Goal: Obtain resource: Obtain resource

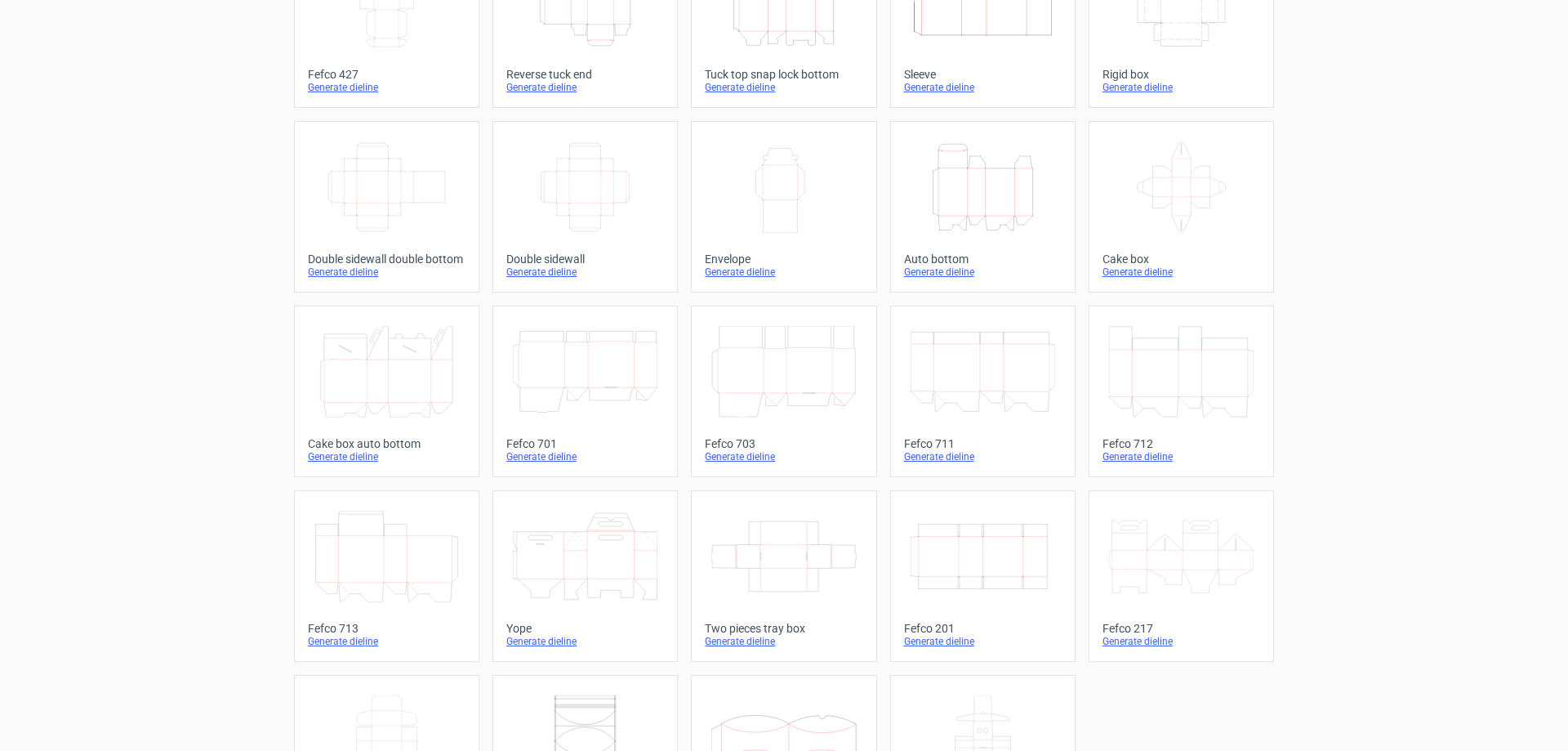
scroll to position [271, 0]
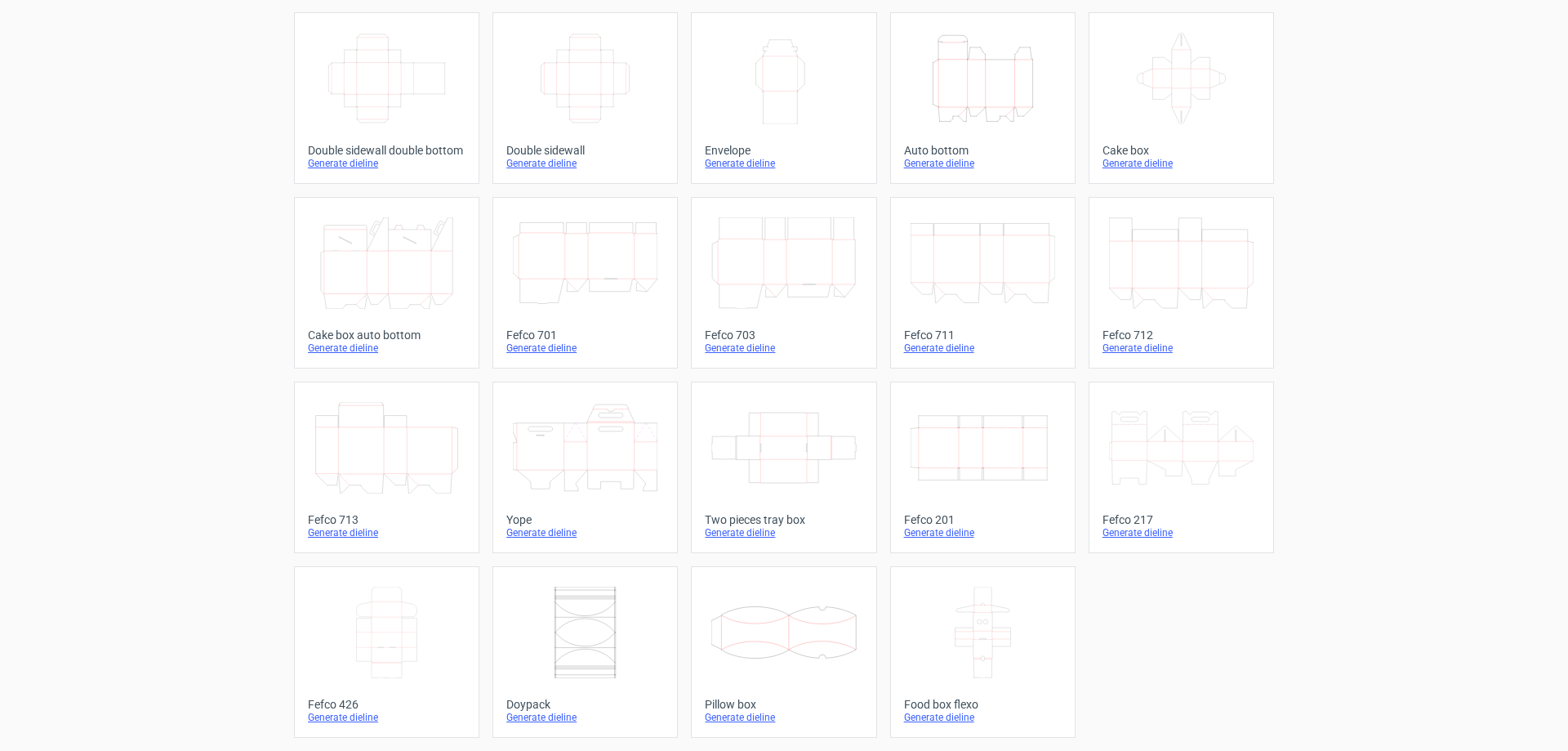
click at [976, 450] on icon "Width Depth Height" at bounding box center [982, 448] width 145 height 91
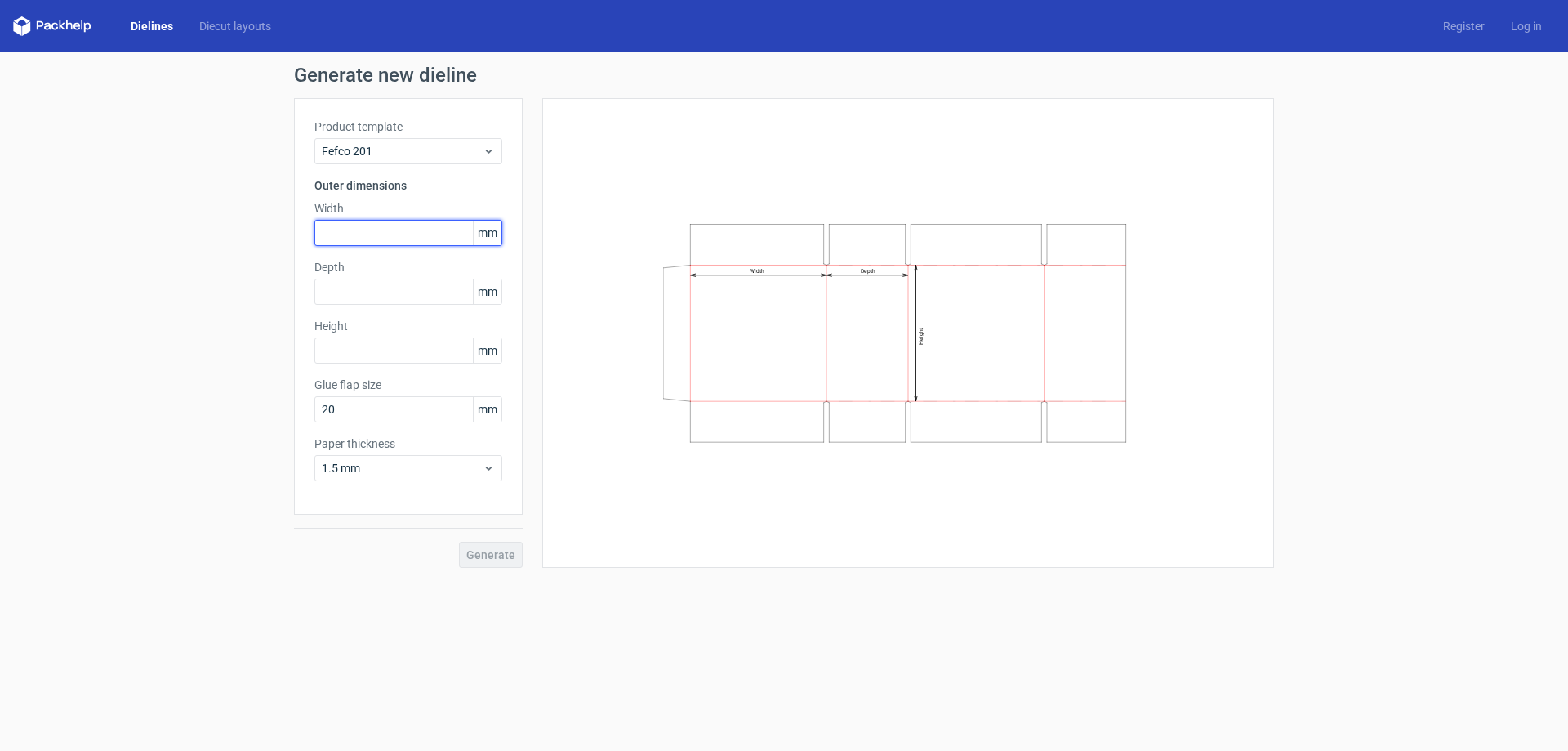
click at [340, 237] on input "text" at bounding box center [408, 233] width 187 height 26
click at [477, 457] on div "1.5 mm" at bounding box center [408, 468] width 187 height 26
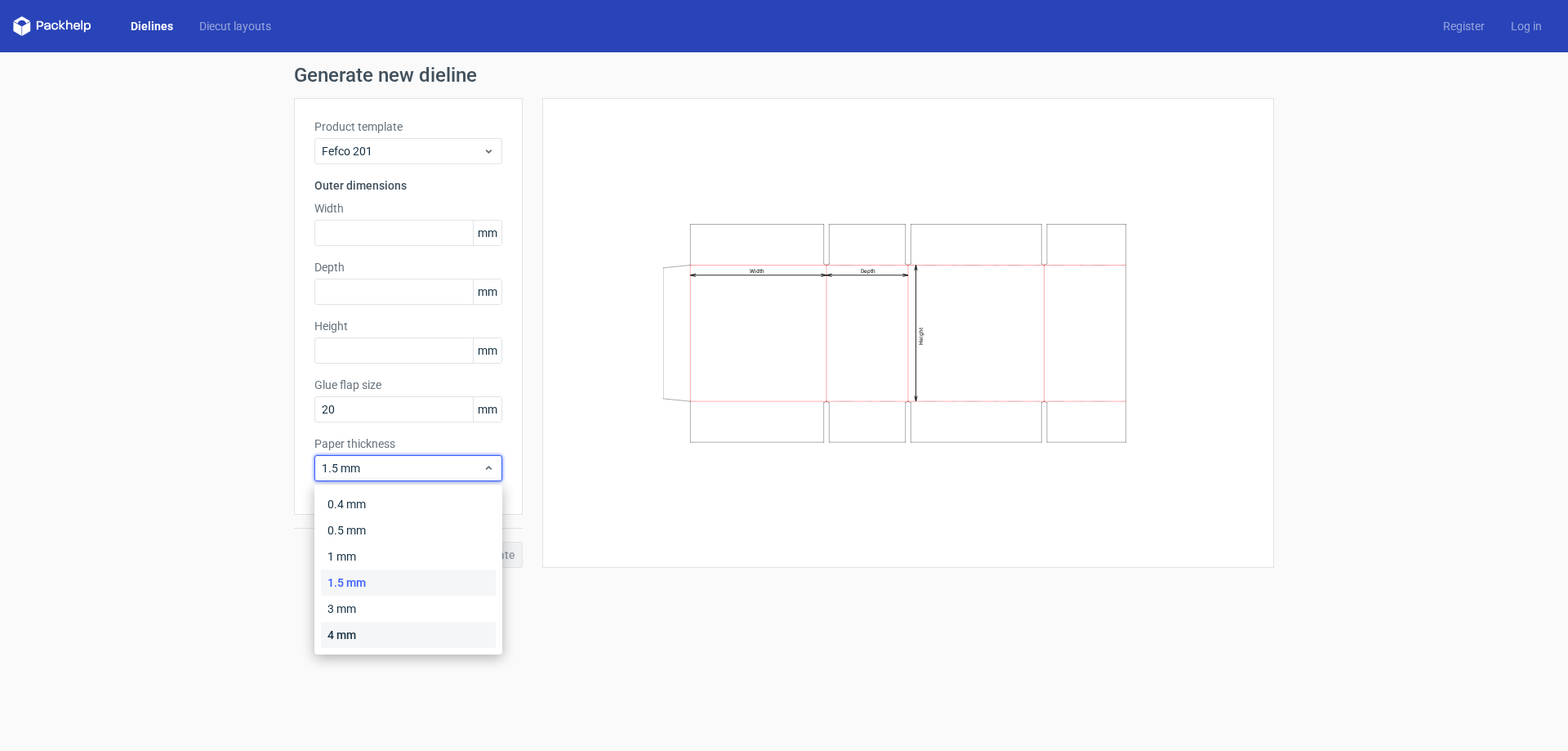
click at [354, 633] on div "4 mm" at bounding box center [408, 634] width 174 height 26
click at [483, 474] on icon at bounding box center [489, 468] width 12 height 13
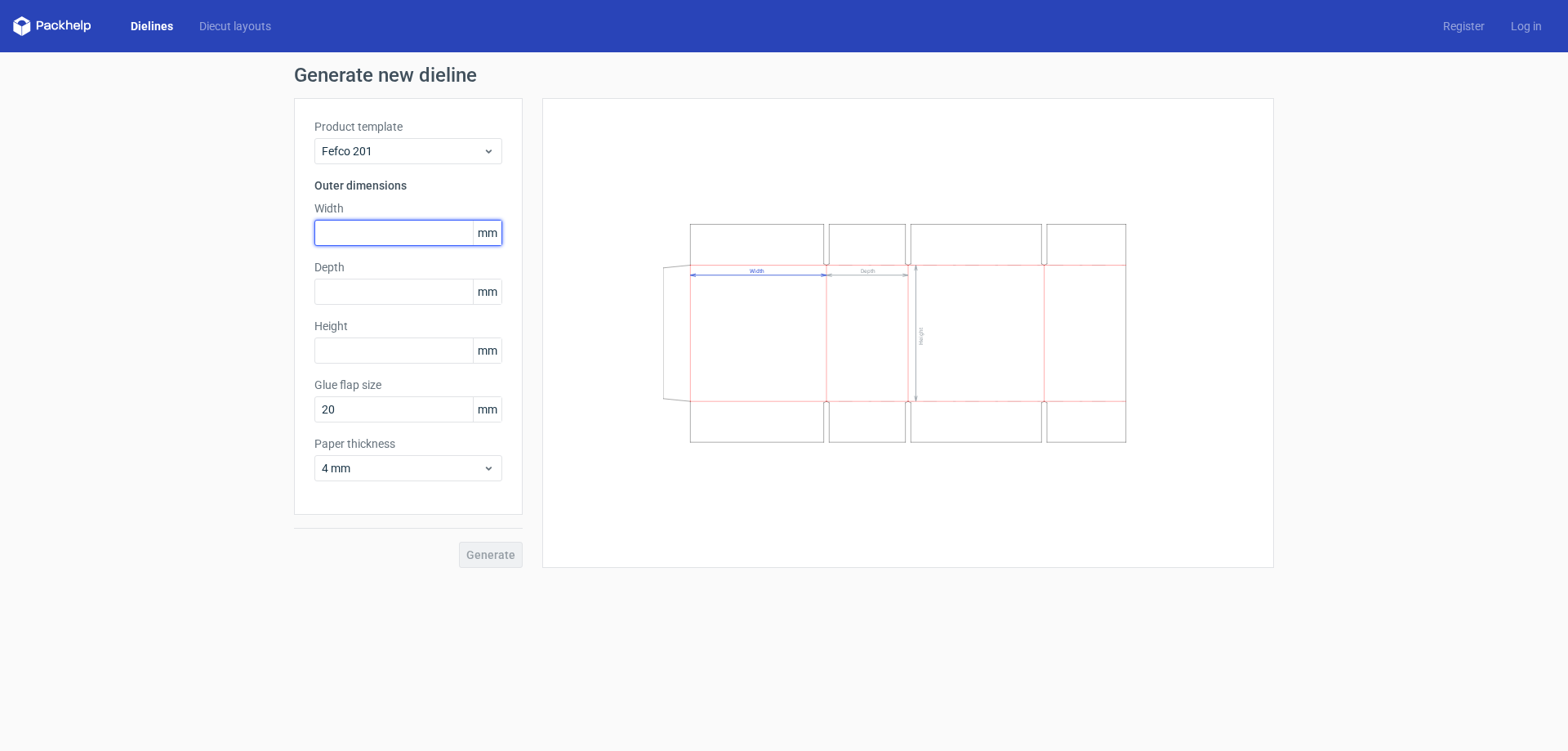
click at [355, 241] on input "text" at bounding box center [408, 233] width 187 height 26
drag, startPoint x: 353, startPoint y: 289, endPoint x: 345, endPoint y: 350, distance: 61.5
click at [354, 290] on input "text" at bounding box center [408, 292] width 187 height 26
click at [345, 350] on input "text" at bounding box center [408, 351] width 187 height 26
type input "150"
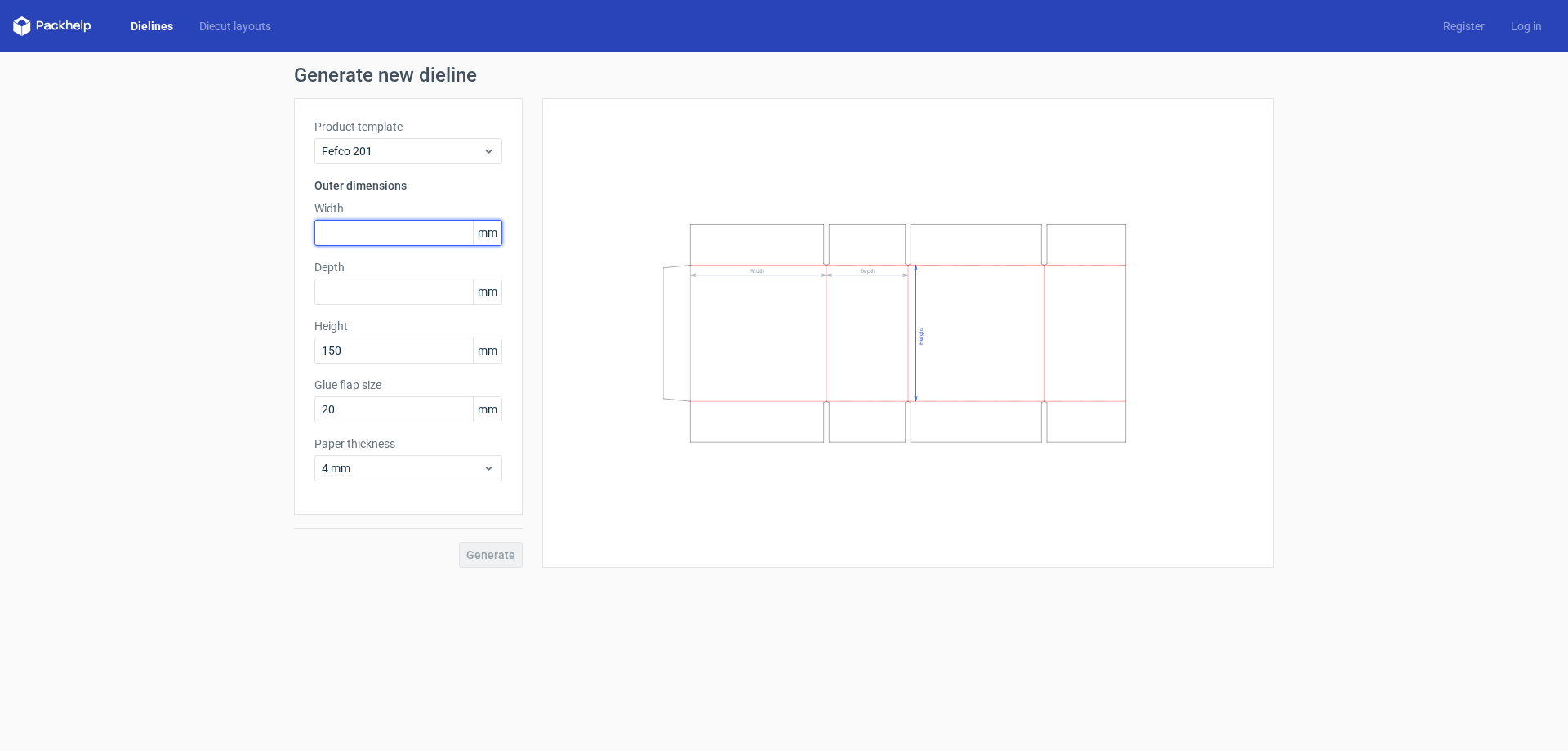
click at [346, 235] on input "text" at bounding box center [408, 233] width 187 height 26
type input "186"
click at [357, 309] on div "Product template Fefco 201 Outer dimensions Width 186 mm Depth mm Height 150 mm…" at bounding box center [408, 306] width 229 height 417
click at [358, 299] on input "text" at bounding box center [408, 292] width 187 height 26
type input "80"
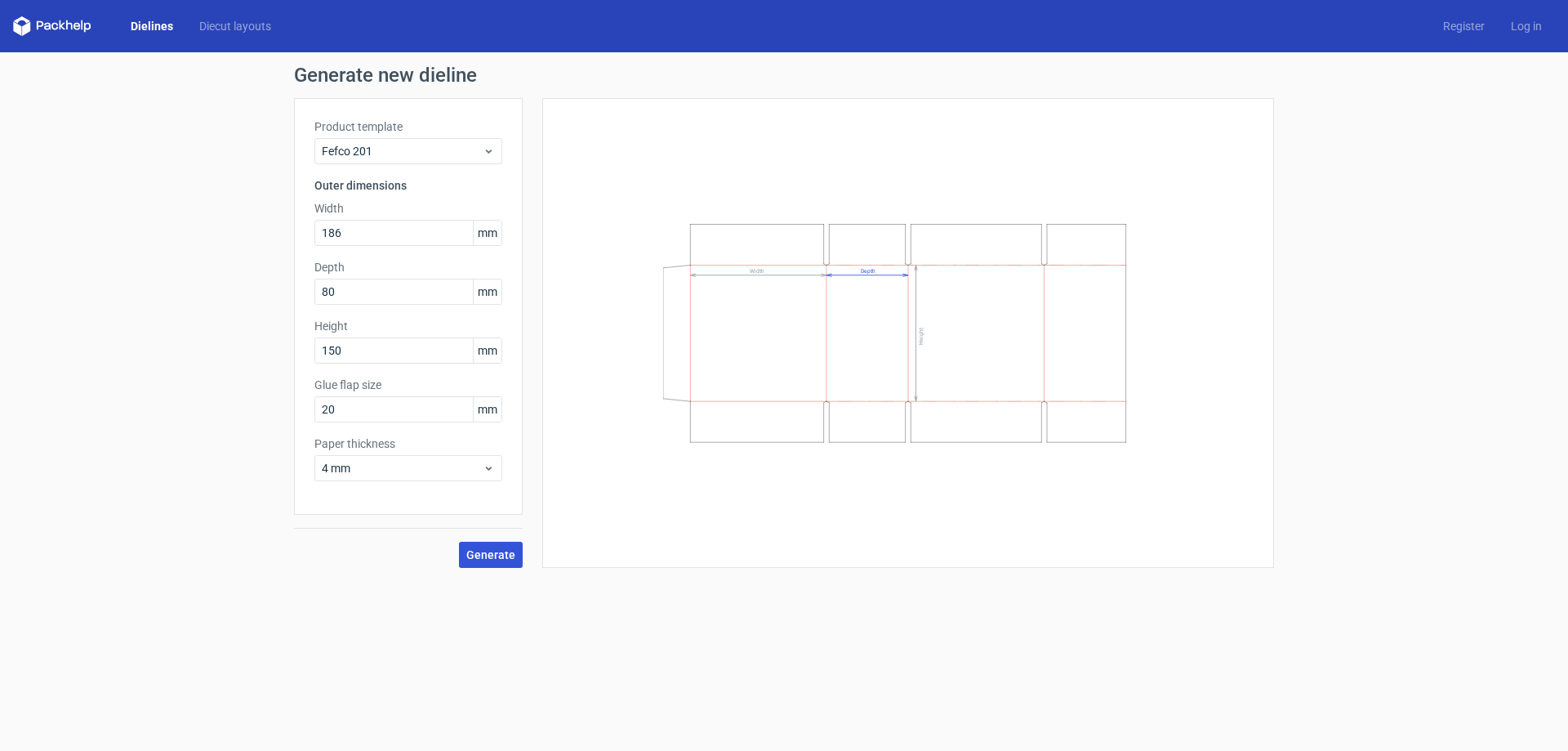
click at [509, 550] on span "Generate" at bounding box center [491, 554] width 49 height 11
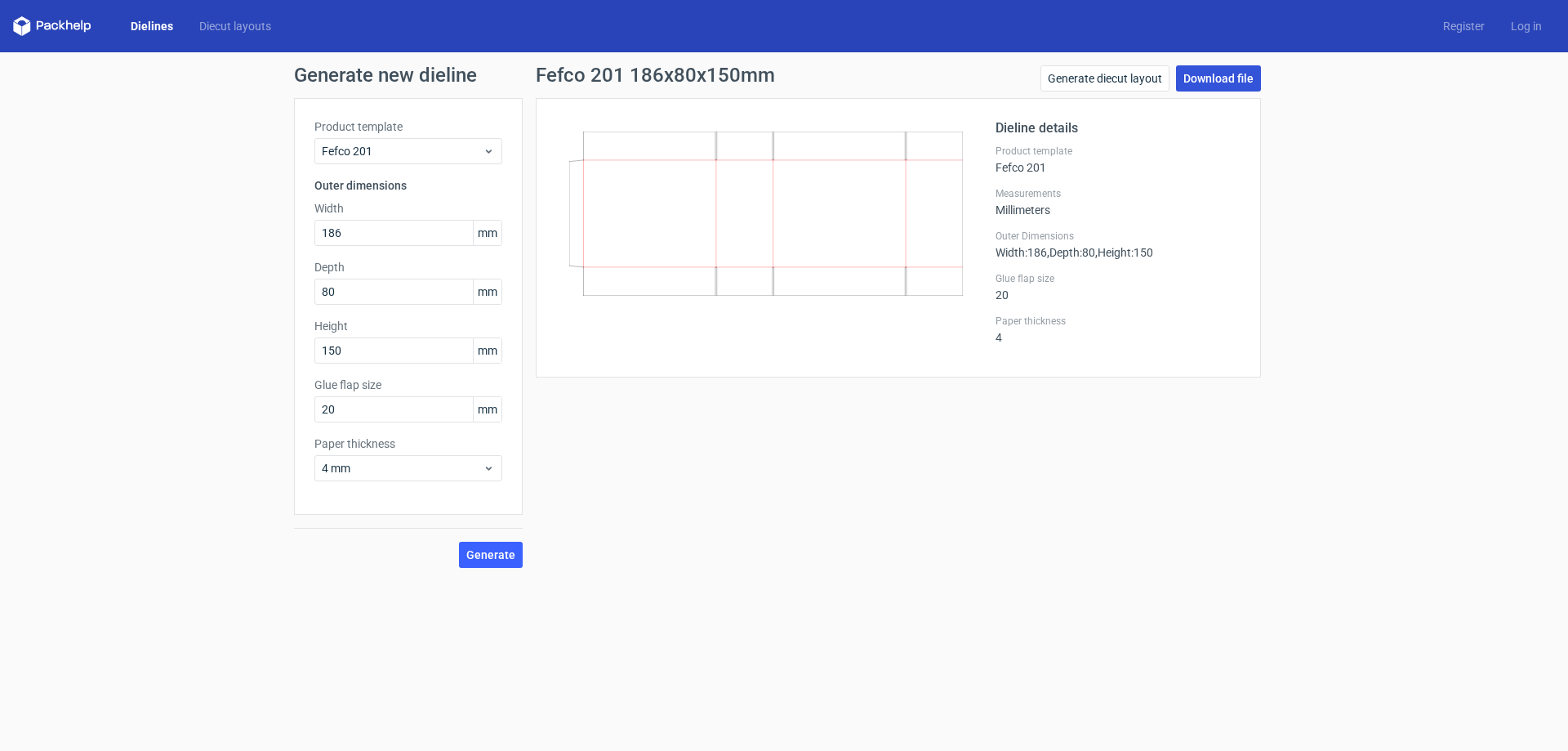
click at [1207, 79] on link "Download file" at bounding box center [1218, 78] width 85 height 26
click at [1240, 76] on link "Download file" at bounding box center [1218, 78] width 85 height 26
click at [77, 24] on icon at bounding box center [52, 26] width 78 height 20
click at [149, 26] on link "Dielines" at bounding box center [152, 26] width 69 height 17
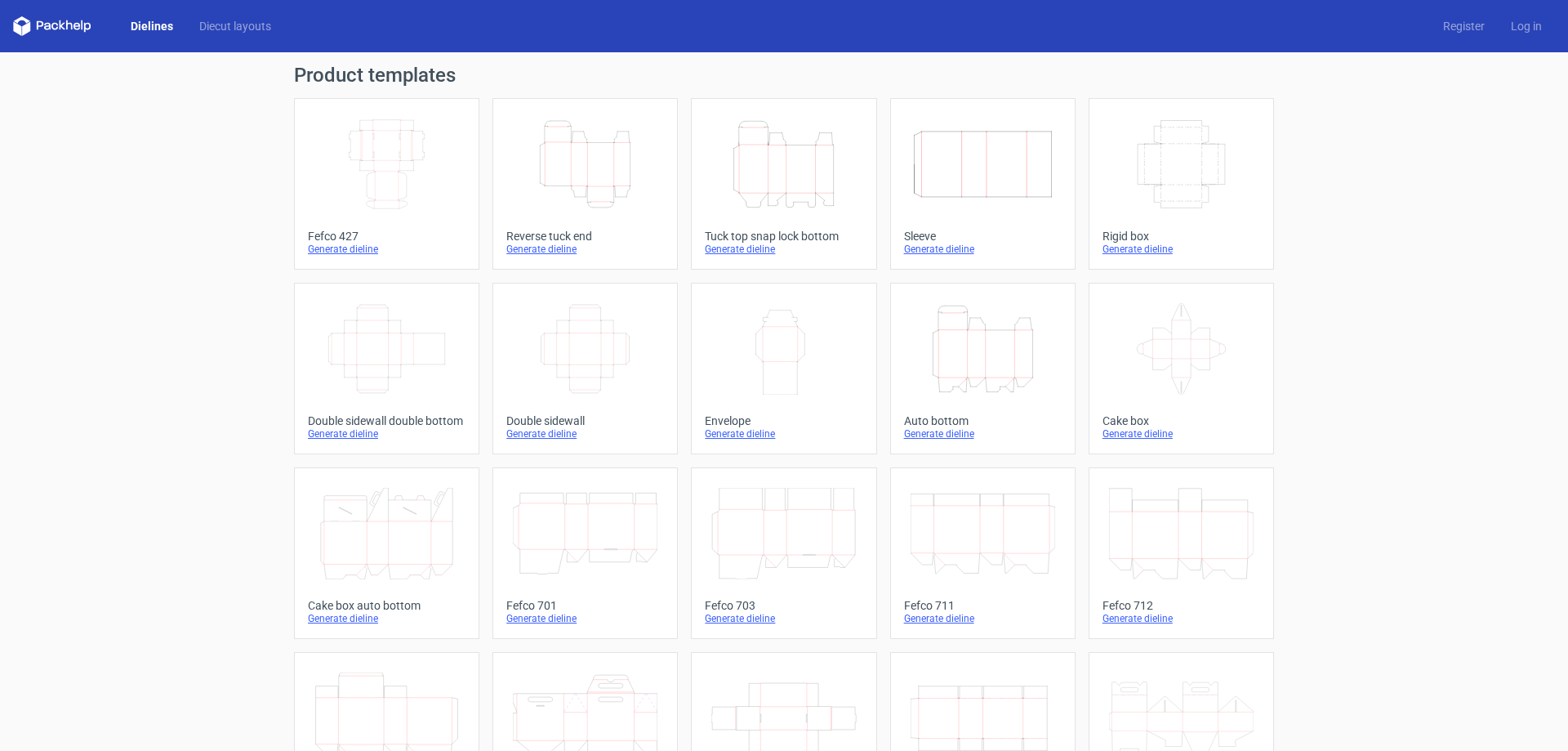
click at [816, 243] on div "Generate dieline" at bounding box center [784, 249] width 158 height 13
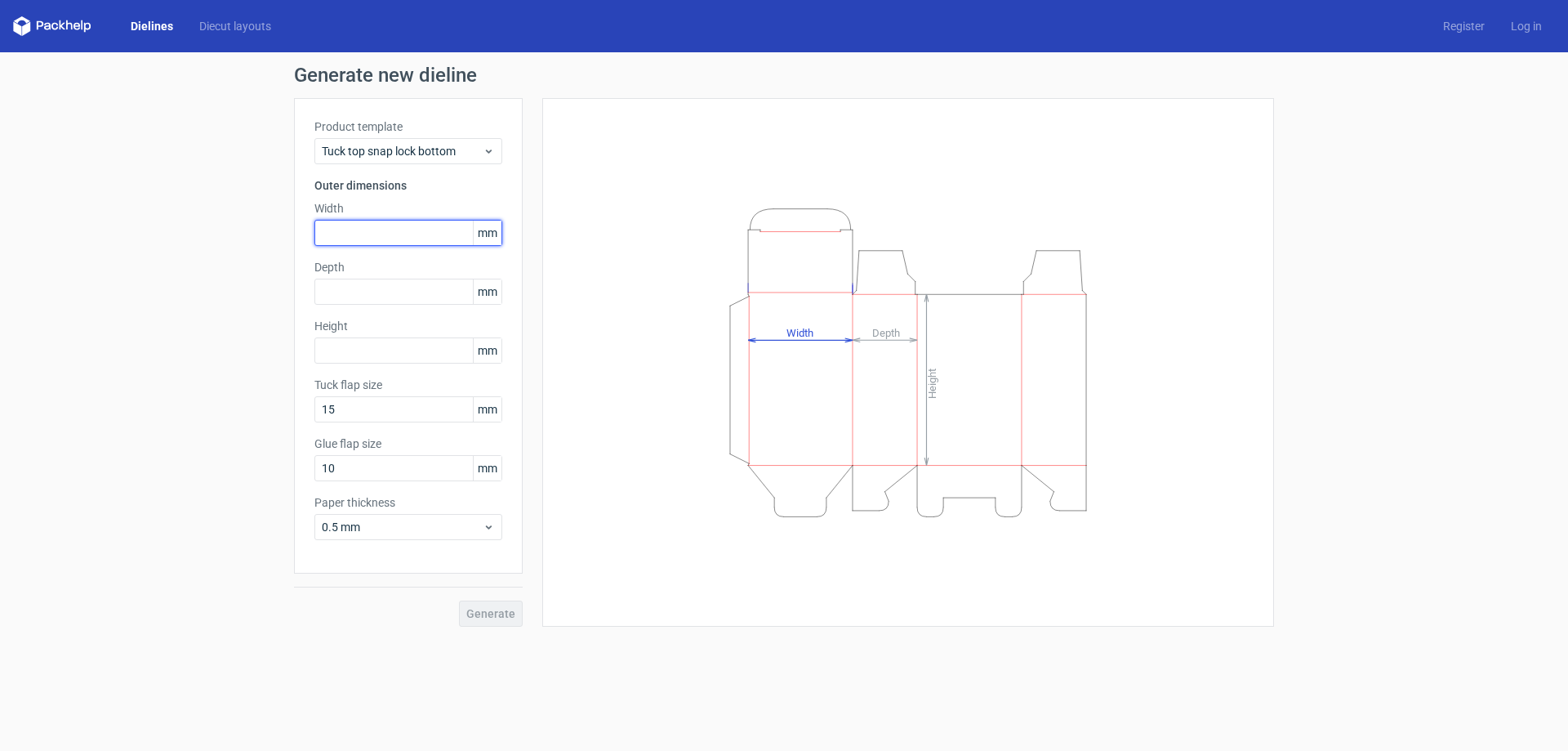
click at [365, 241] on input "text" at bounding box center [408, 233] width 187 height 26
type input "86"
click at [384, 296] on input "text" at bounding box center [408, 292] width 187 height 26
type input "53"
click at [410, 341] on input "text" at bounding box center [408, 351] width 187 height 26
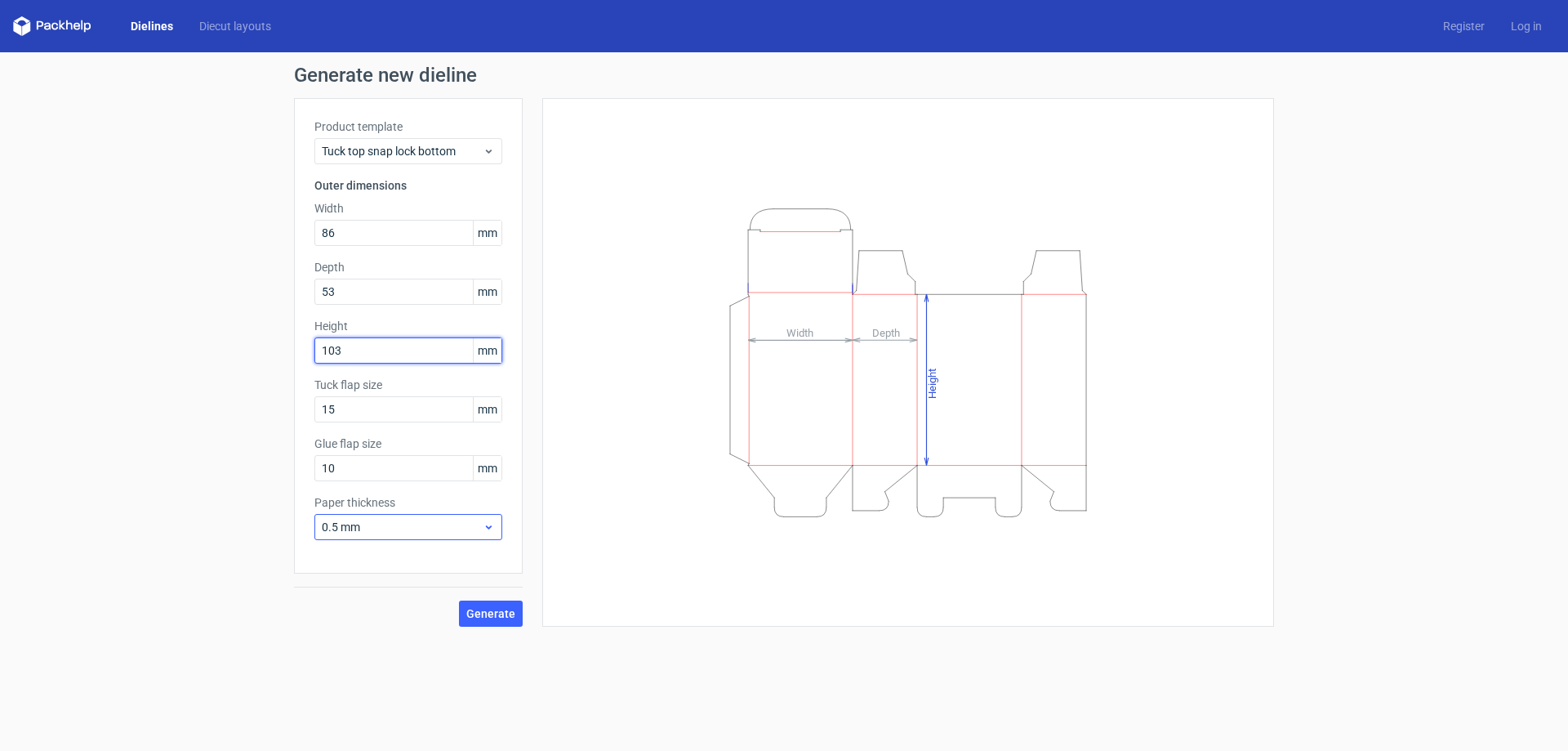
type input "103"
click at [483, 524] on icon at bounding box center [489, 527] width 12 height 13
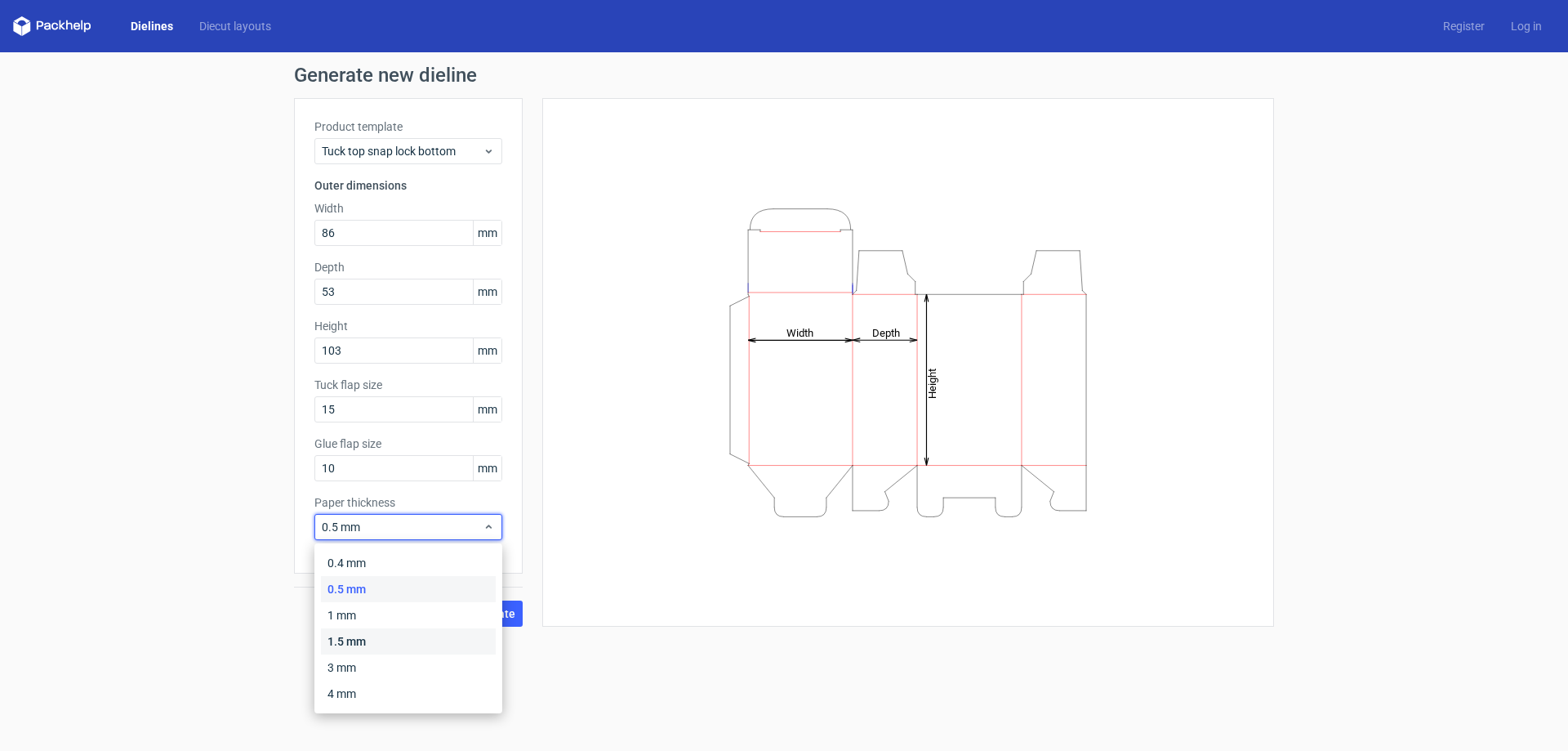
click at [408, 636] on div "1.5 mm" at bounding box center [408, 641] width 174 height 26
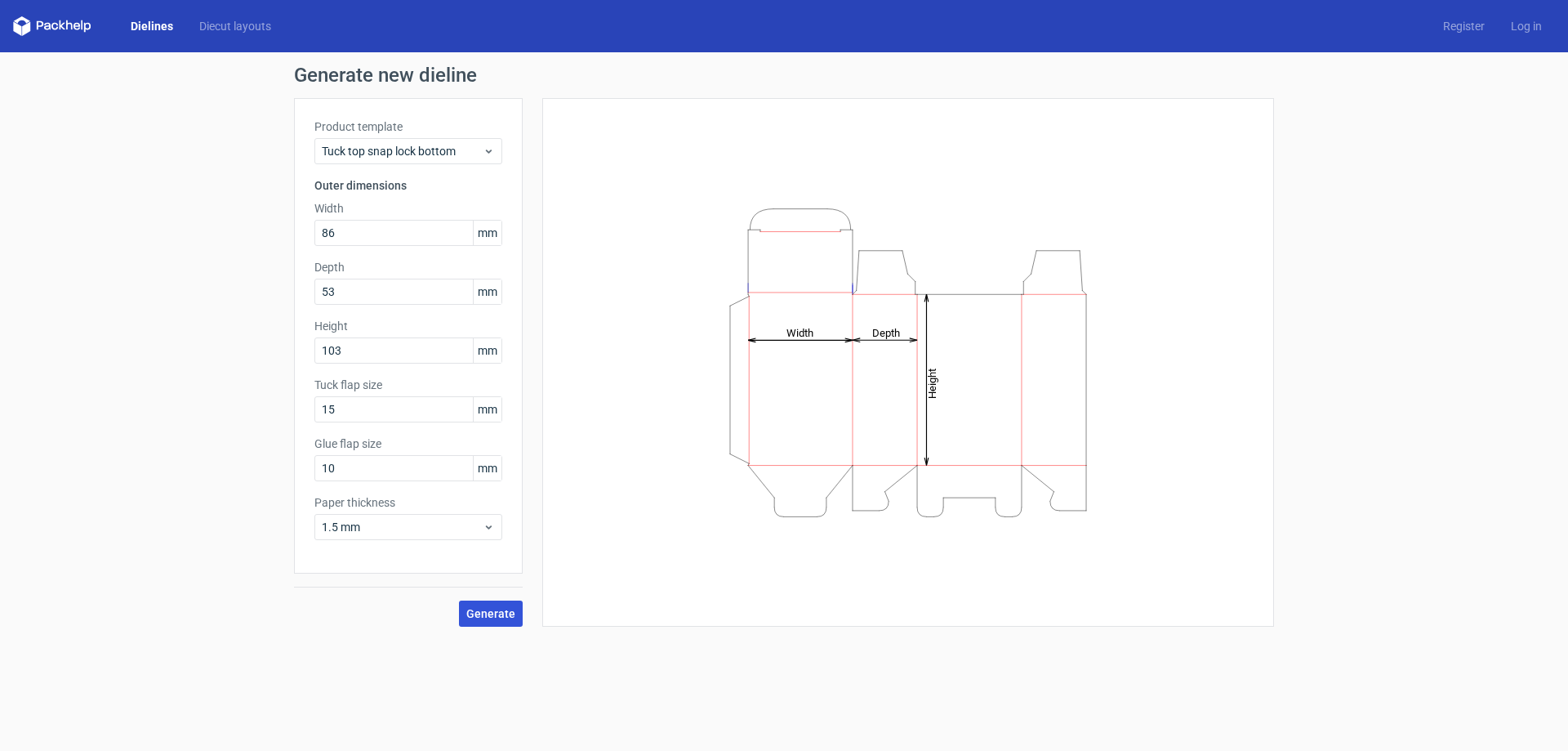
click at [483, 610] on span "Generate" at bounding box center [491, 614] width 49 height 11
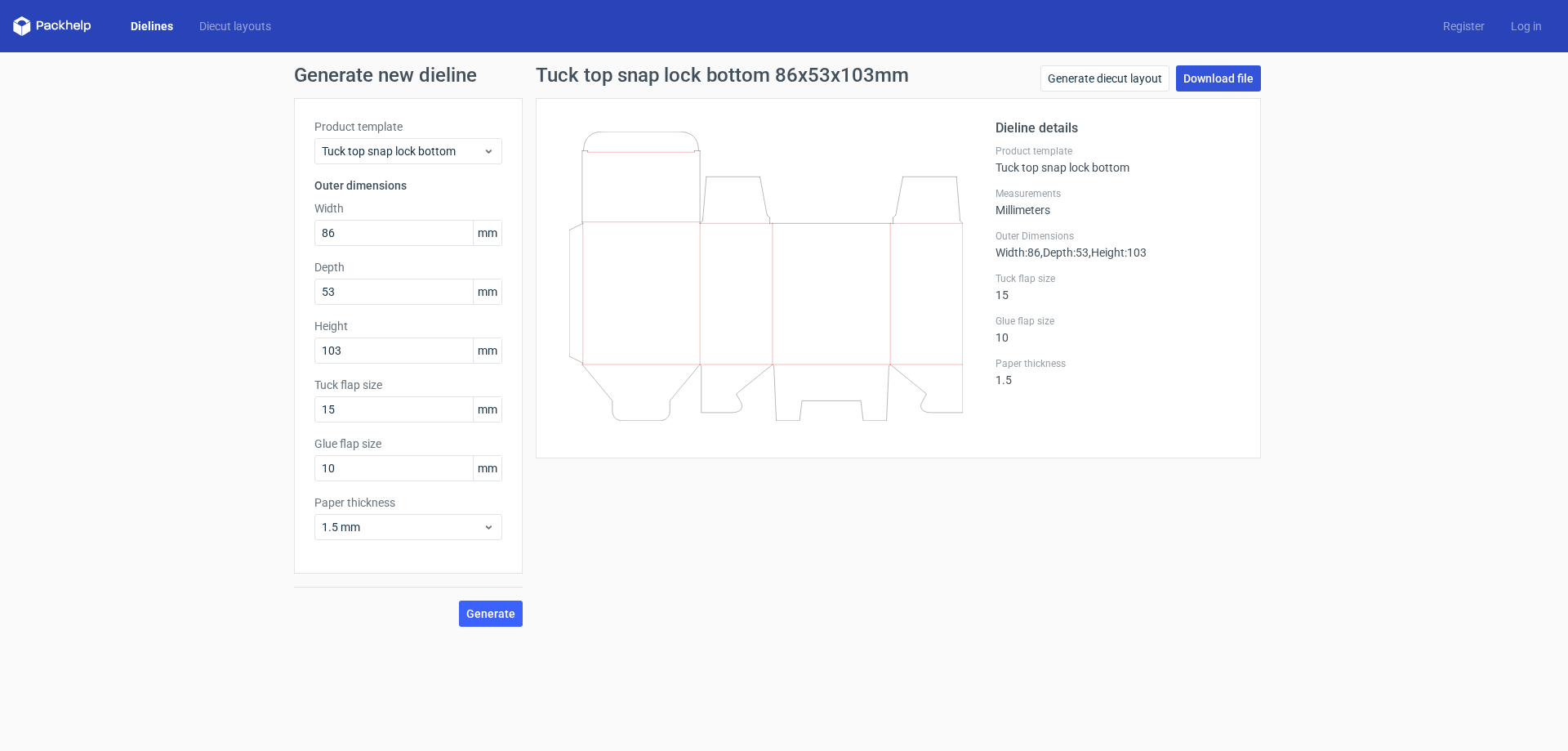
click at [1242, 76] on link "Download file" at bounding box center [1218, 78] width 85 height 26
drag, startPoint x: 354, startPoint y: 232, endPoint x: 166, endPoint y: 216, distance: 188.7
click at [209, 216] on div "Generate new dieline Product template Tuck top snap lock bottom Outer dimension…" at bounding box center [784, 346] width 1568 height 588
type input "83"
click at [481, 617] on span "Generate" at bounding box center [491, 614] width 49 height 11
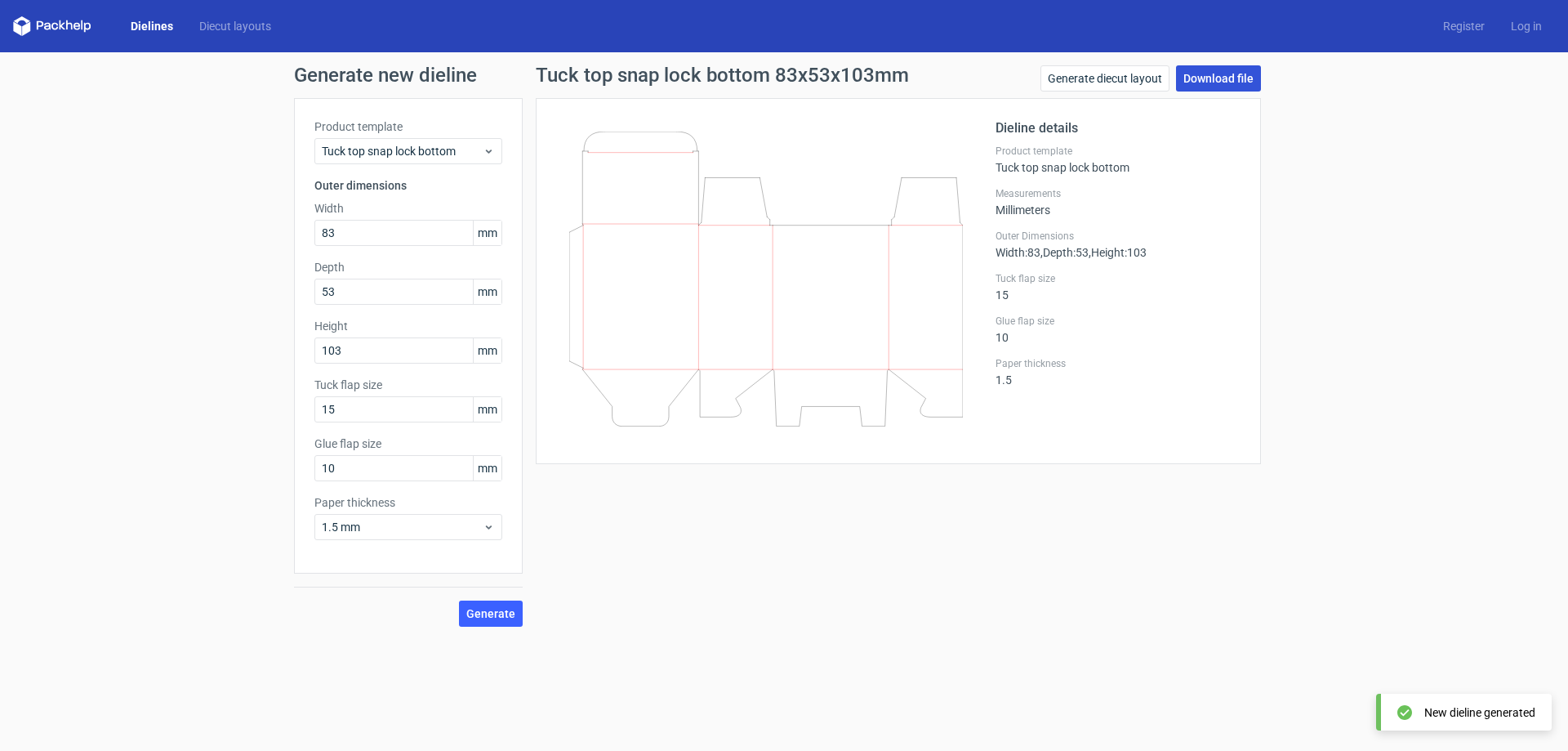
click at [1239, 67] on link "Download file" at bounding box center [1218, 78] width 85 height 26
click at [141, 25] on link "Dielines" at bounding box center [152, 26] width 69 height 17
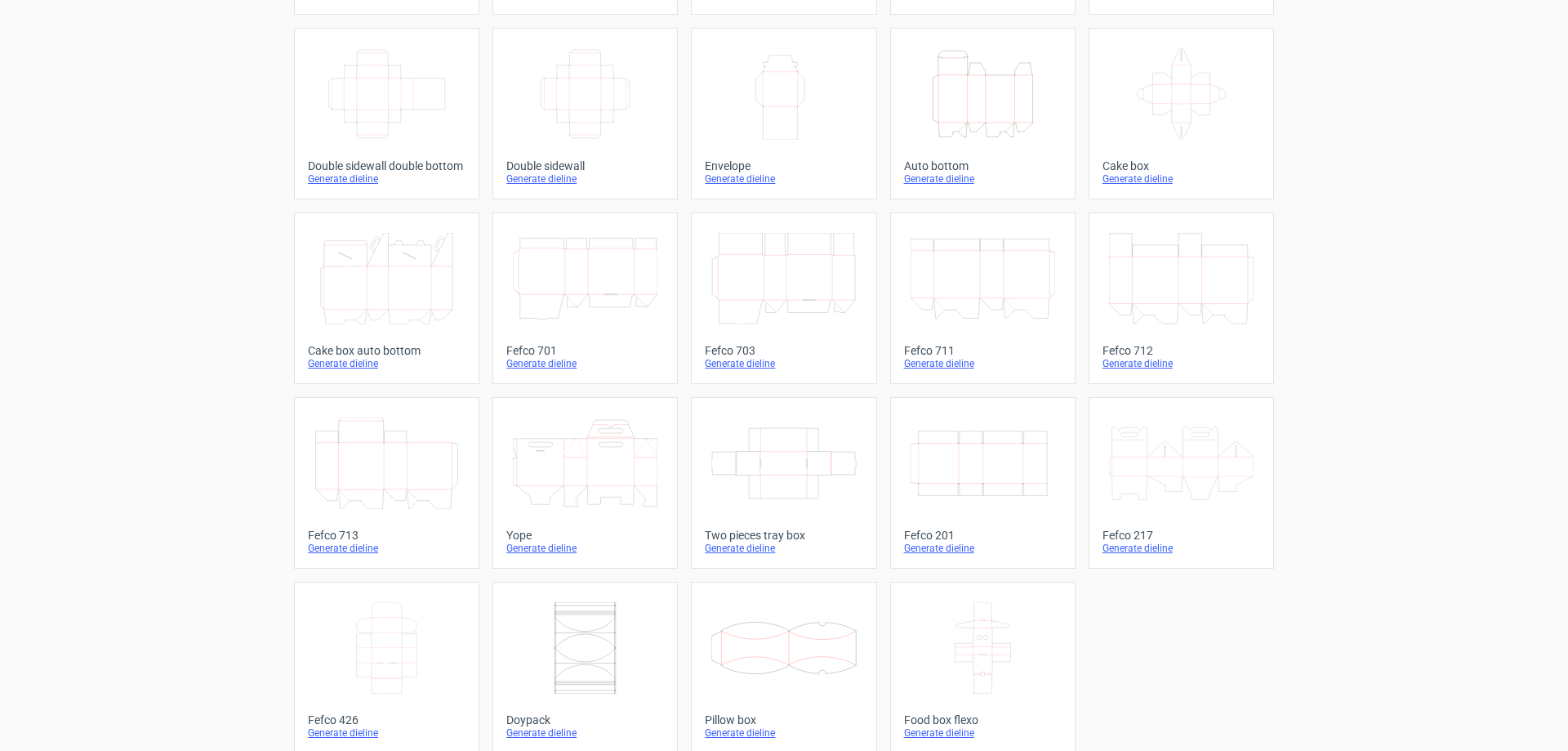
scroll to position [271, 0]
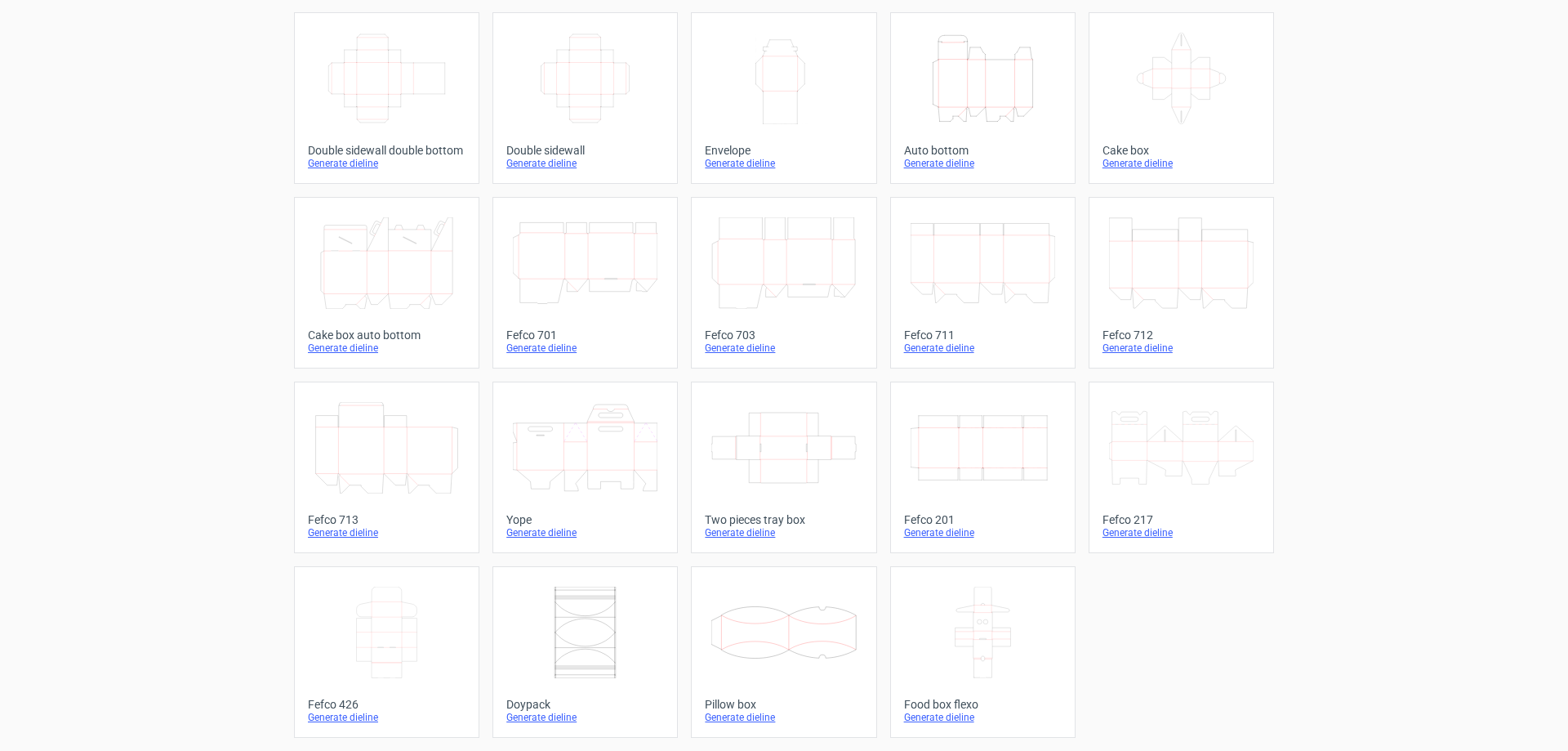
click at [965, 464] on icon "Width Depth Height" at bounding box center [982, 448] width 145 height 91
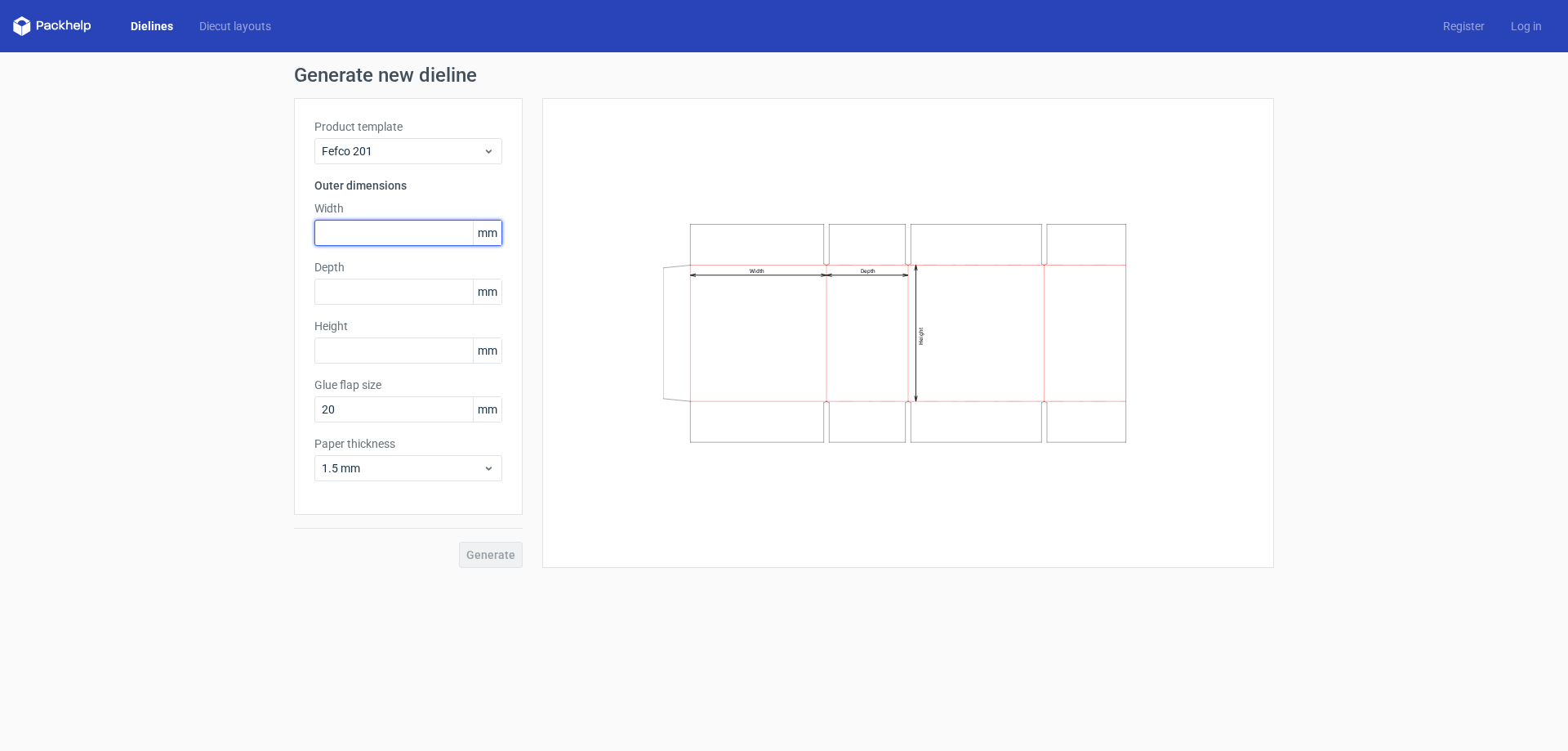
click at [360, 229] on input "text" at bounding box center [408, 233] width 187 height 26
type input "290"
click at [371, 294] on input "text" at bounding box center [408, 292] width 187 height 26
type input "180"
click at [373, 339] on input "text" at bounding box center [408, 351] width 187 height 26
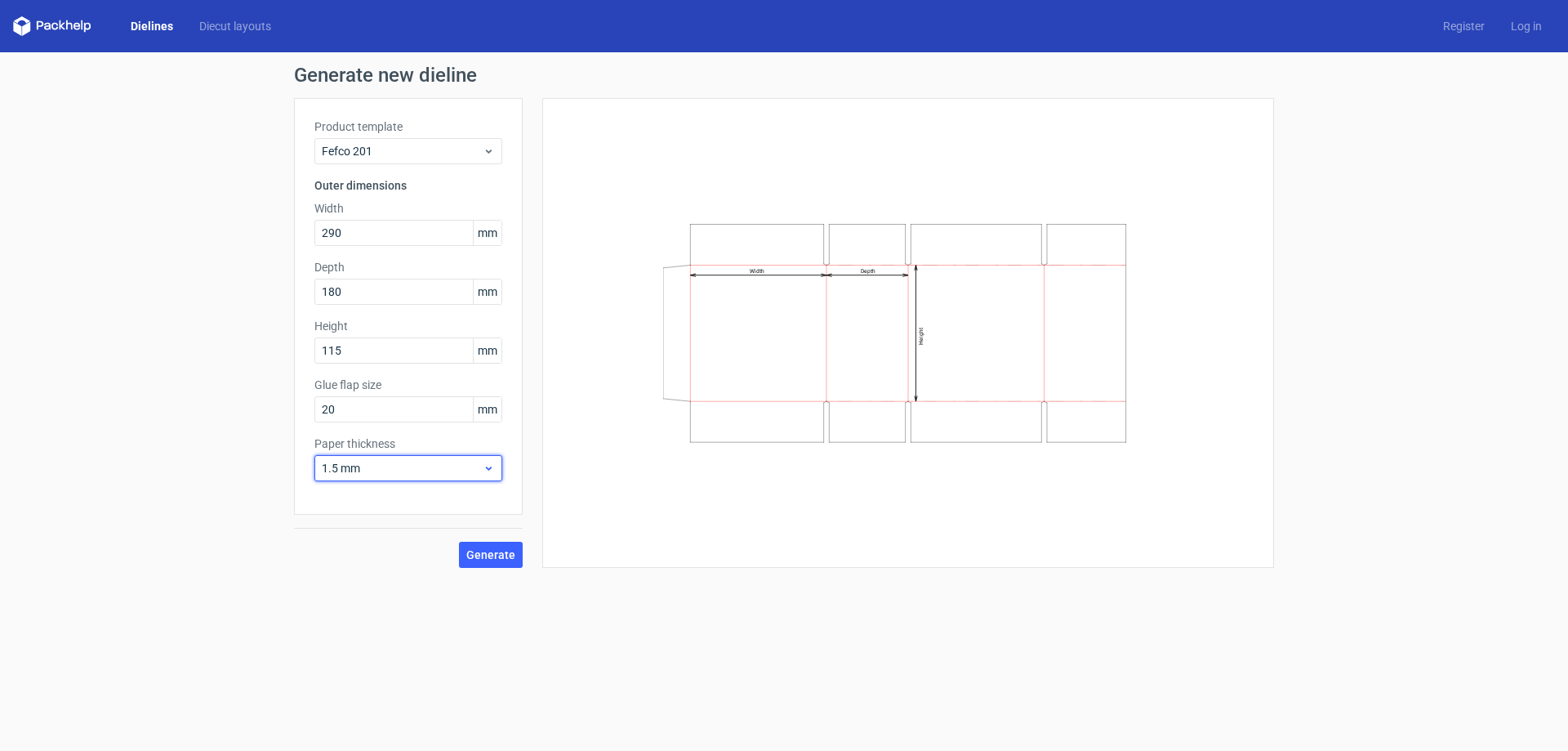
click at [411, 458] on div "1.5 mm" at bounding box center [408, 468] width 187 height 26
click at [337, 628] on div "4 mm" at bounding box center [408, 634] width 174 height 26
click at [492, 553] on span "Generate" at bounding box center [491, 554] width 49 height 11
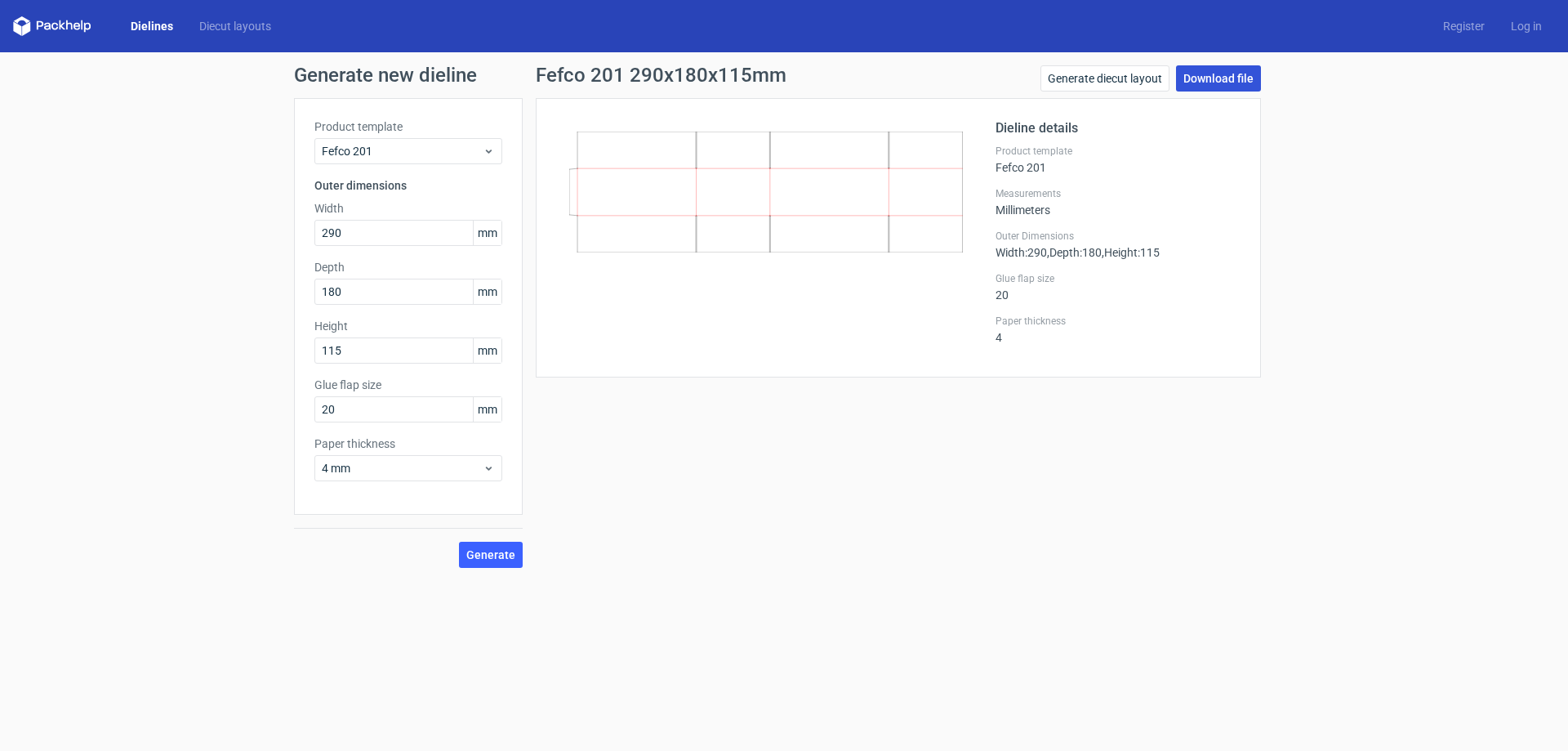
click at [1226, 74] on link "Download file" at bounding box center [1218, 78] width 85 height 26
drag, startPoint x: 366, startPoint y: 291, endPoint x: 168, endPoint y: 287, distance: 198.0
click at [194, 287] on div "Generate new dieline Product template Fefco 201 Outer dimensions Width 290 mm D…" at bounding box center [784, 316] width 1568 height 529
drag, startPoint x: 364, startPoint y: 360, endPoint x: 219, endPoint y: 366, distance: 145.1
click at [227, 365] on div "Generate new dieline Product template Fefco 201 Outer dimensions Width 290 mm D…" at bounding box center [784, 316] width 1568 height 529
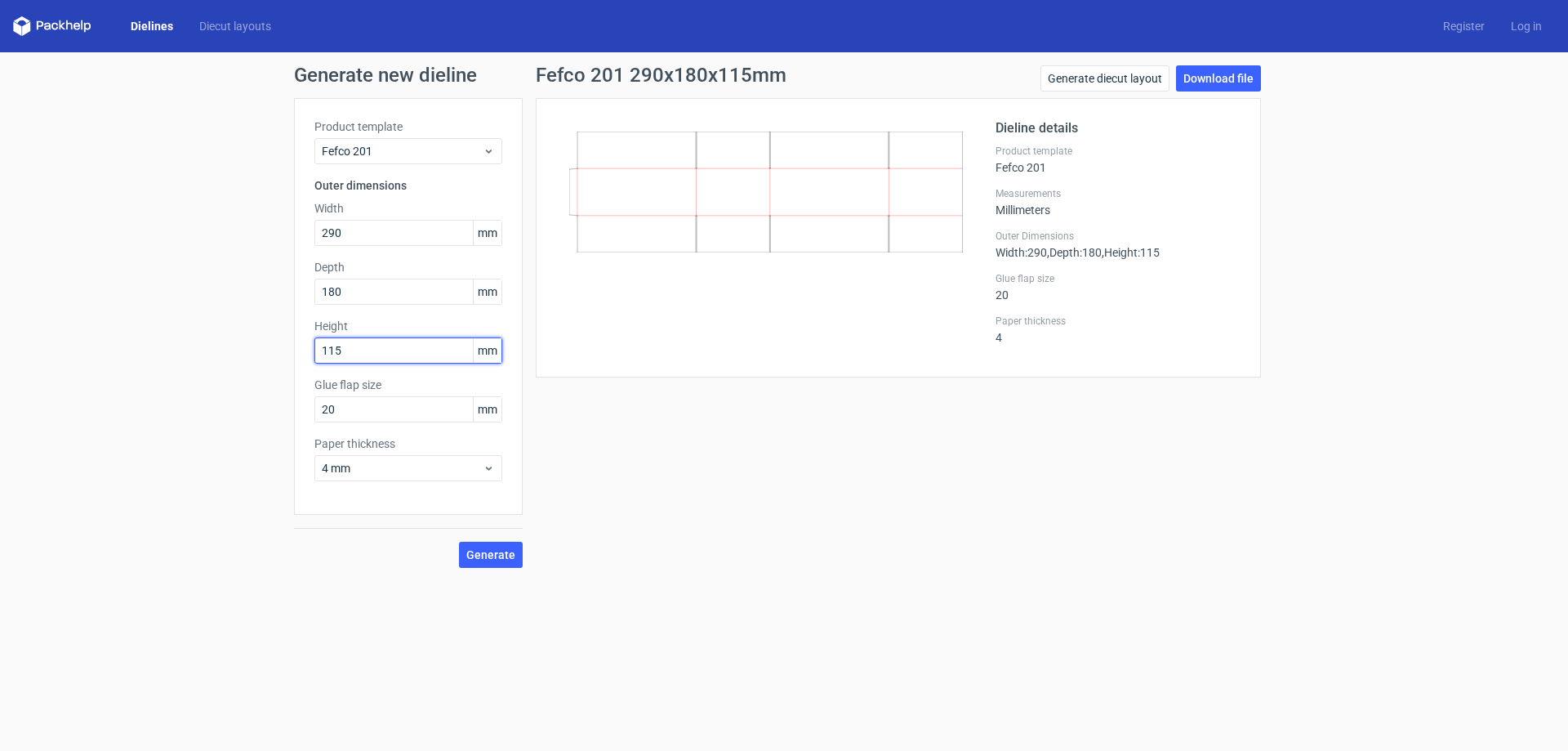
type input "4"
type input "125"
drag, startPoint x: 360, startPoint y: 235, endPoint x: 138, endPoint y: 229, distance: 222.1
click at [181, 229] on div "Generate new dieline Product template Fefco 201 Outer dimensions Width 290 mm D…" at bounding box center [784, 316] width 1568 height 529
type input "285"
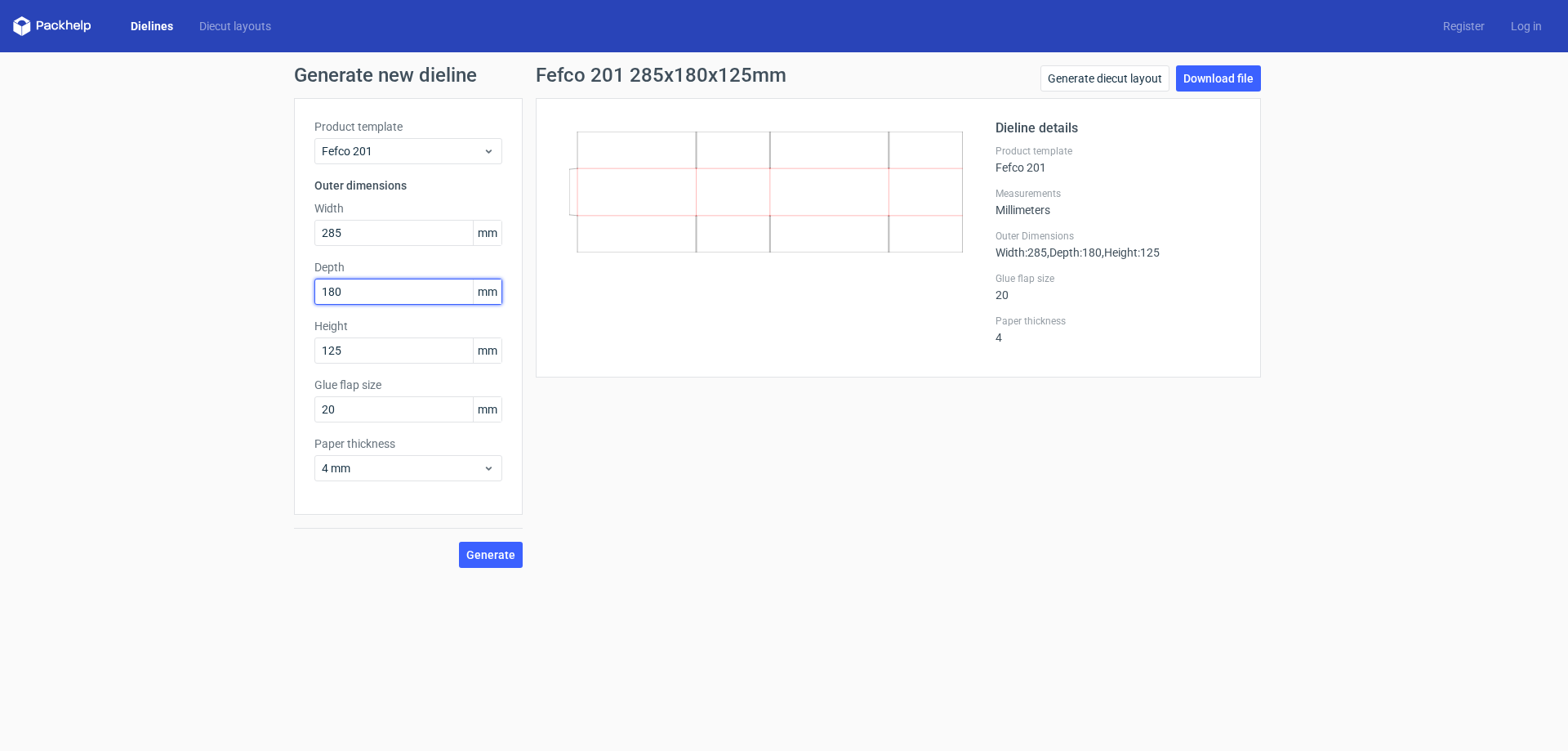
click at [381, 299] on input "180" at bounding box center [408, 292] width 187 height 26
click at [388, 356] on input "125" at bounding box center [408, 351] width 187 height 26
click at [481, 551] on span "Generate" at bounding box center [491, 554] width 49 height 11
click at [1227, 85] on link "Download file" at bounding box center [1218, 78] width 85 height 26
